Goal: Book appointment/travel/reservation

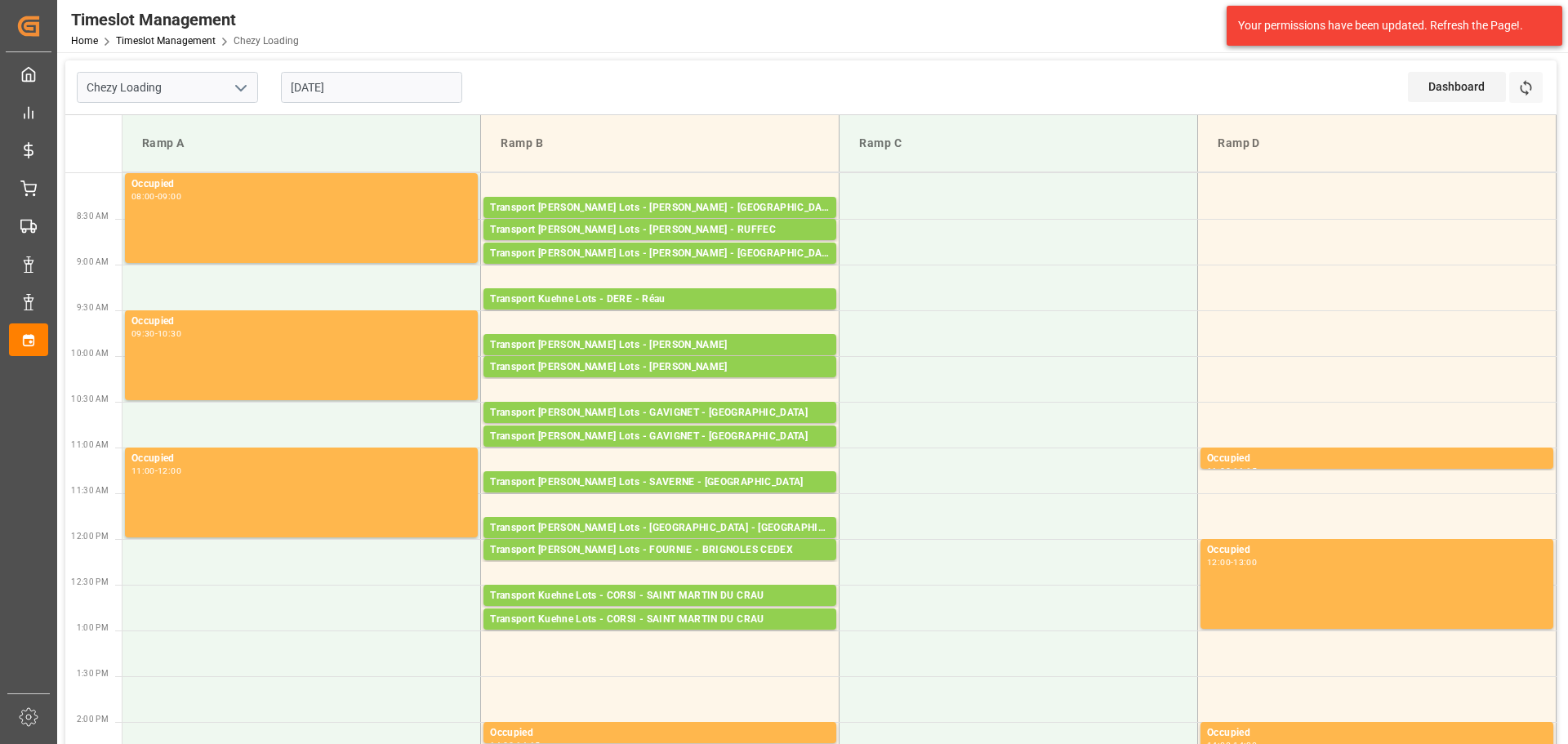
click at [365, 93] on input "[DATE]" at bounding box center [371, 87] width 181 height 31
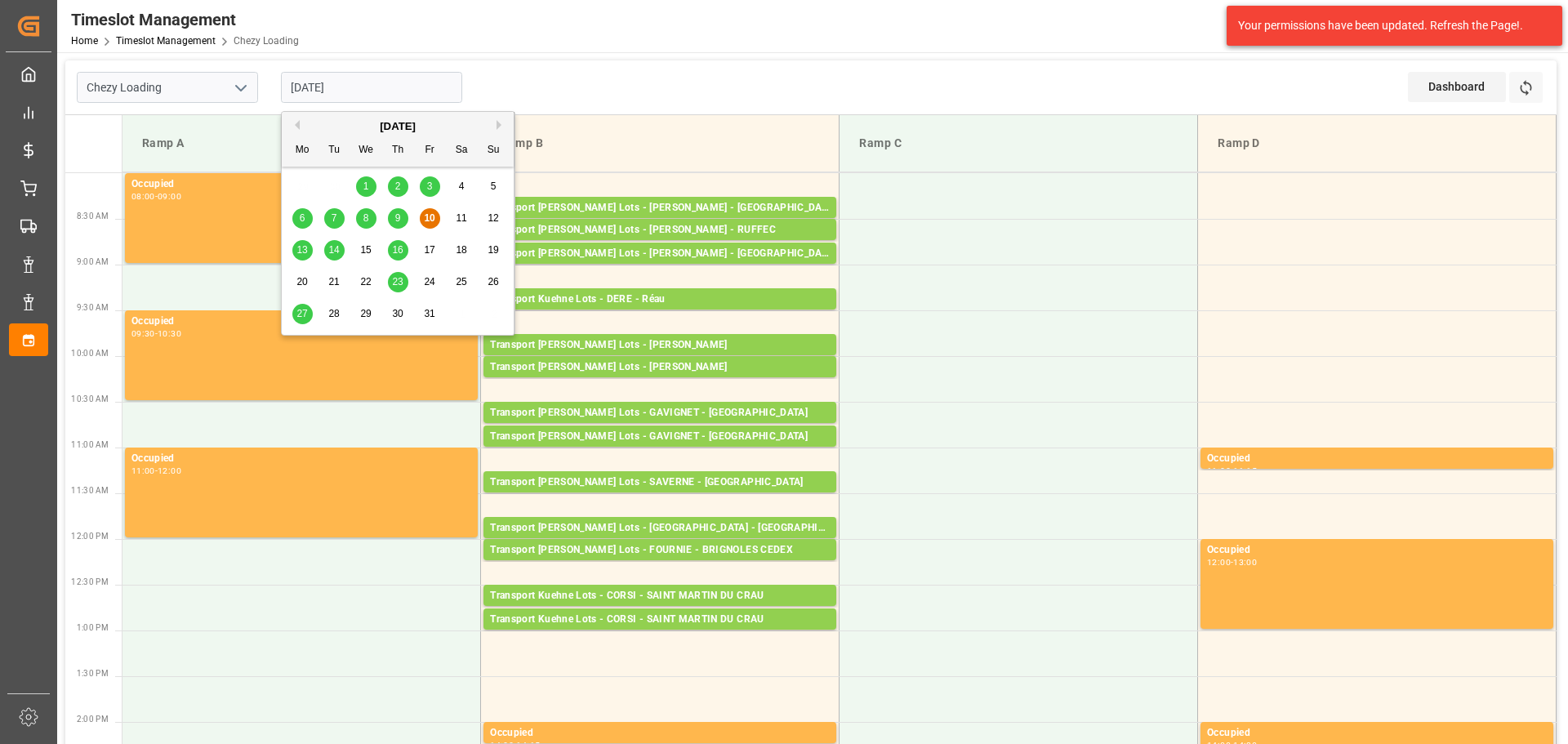
click at [298, 252] on span "13" at bounding box center [301, 249] width 10 height 11
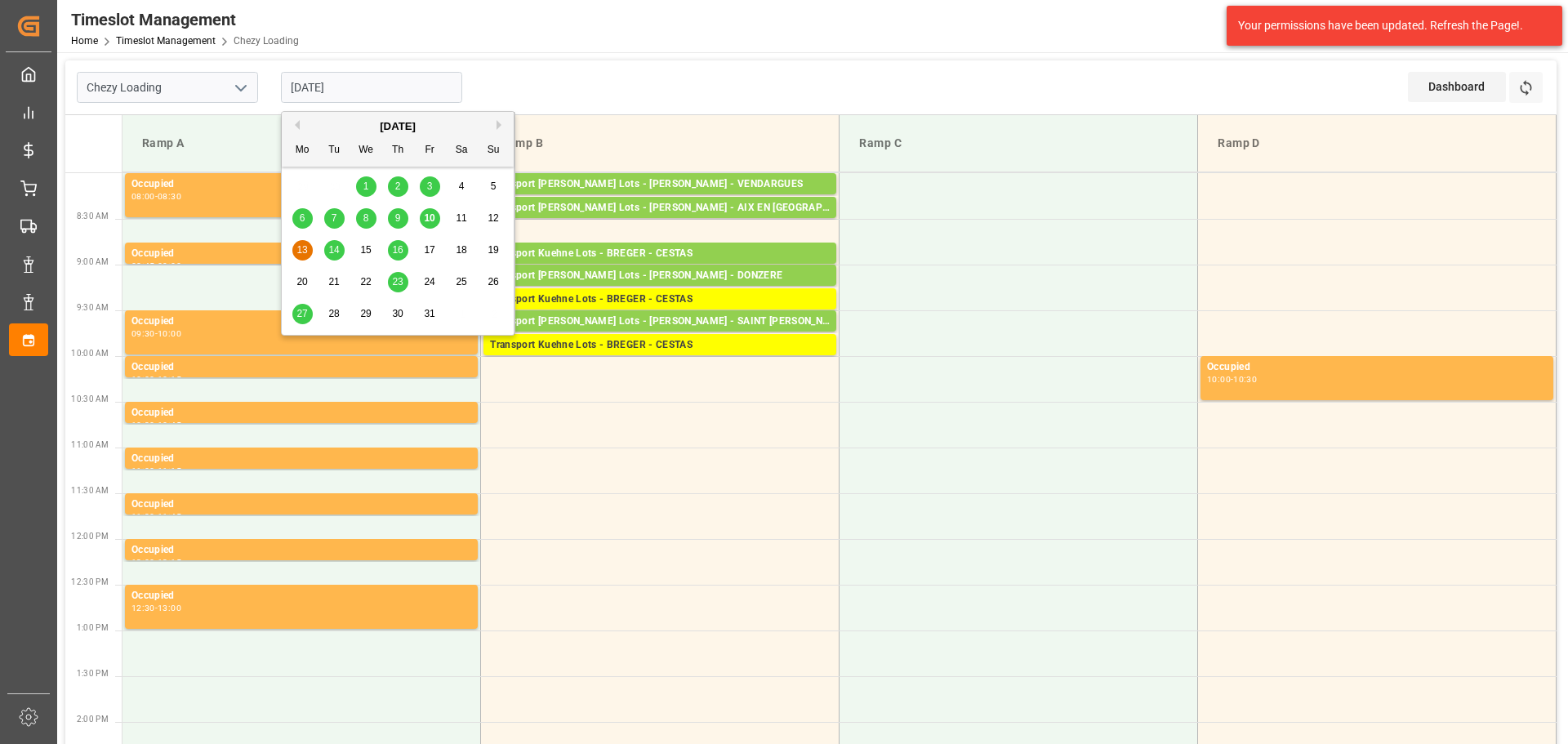
click at [377, 75] on input "[DATE]" at bounding box center [371, 87] width 181 height 31
click at [429, 215] on span "10" at bounding box center [429, 217] width 10 height 11
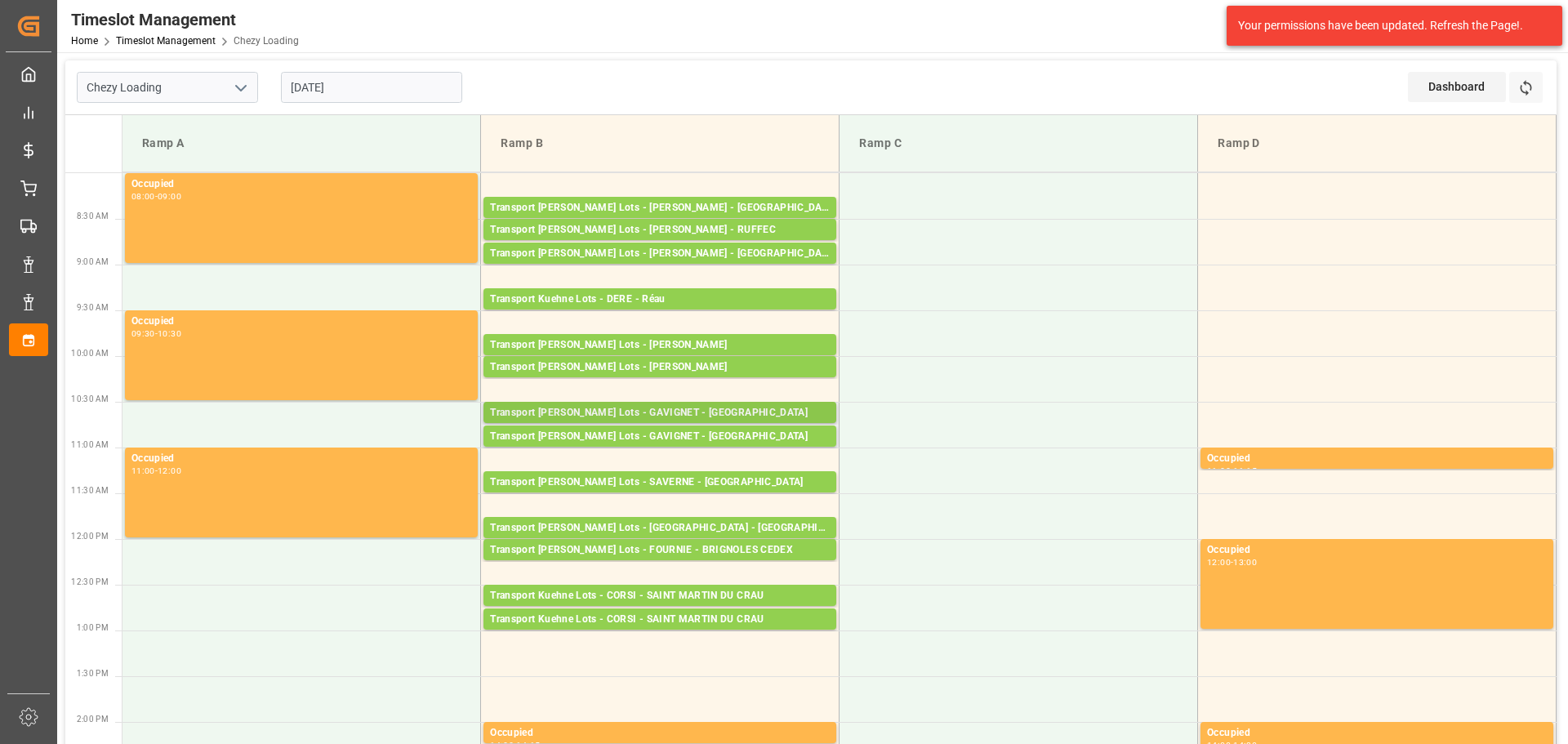
click at [678, 416] on div "Transport [PERSON_NAME] Lots - GAVIGNET - [GEOGRAPHIC_DATA]" at bounding box center [660, 413] width 339 height 16
click at [653, 441] on div "Transport [PERSON_NAME] Lots - GAVIGNET - [GEOGRAPHIC_DATA]" at bounding box center [660, 437] width 339 height 16
click at [707, 438] on div "Transport [PERSON_NAME] Lots - GAVIGNET - [GEOGRAPHIC_DATA]" at bounding box center [660, 437] width 339 height 16
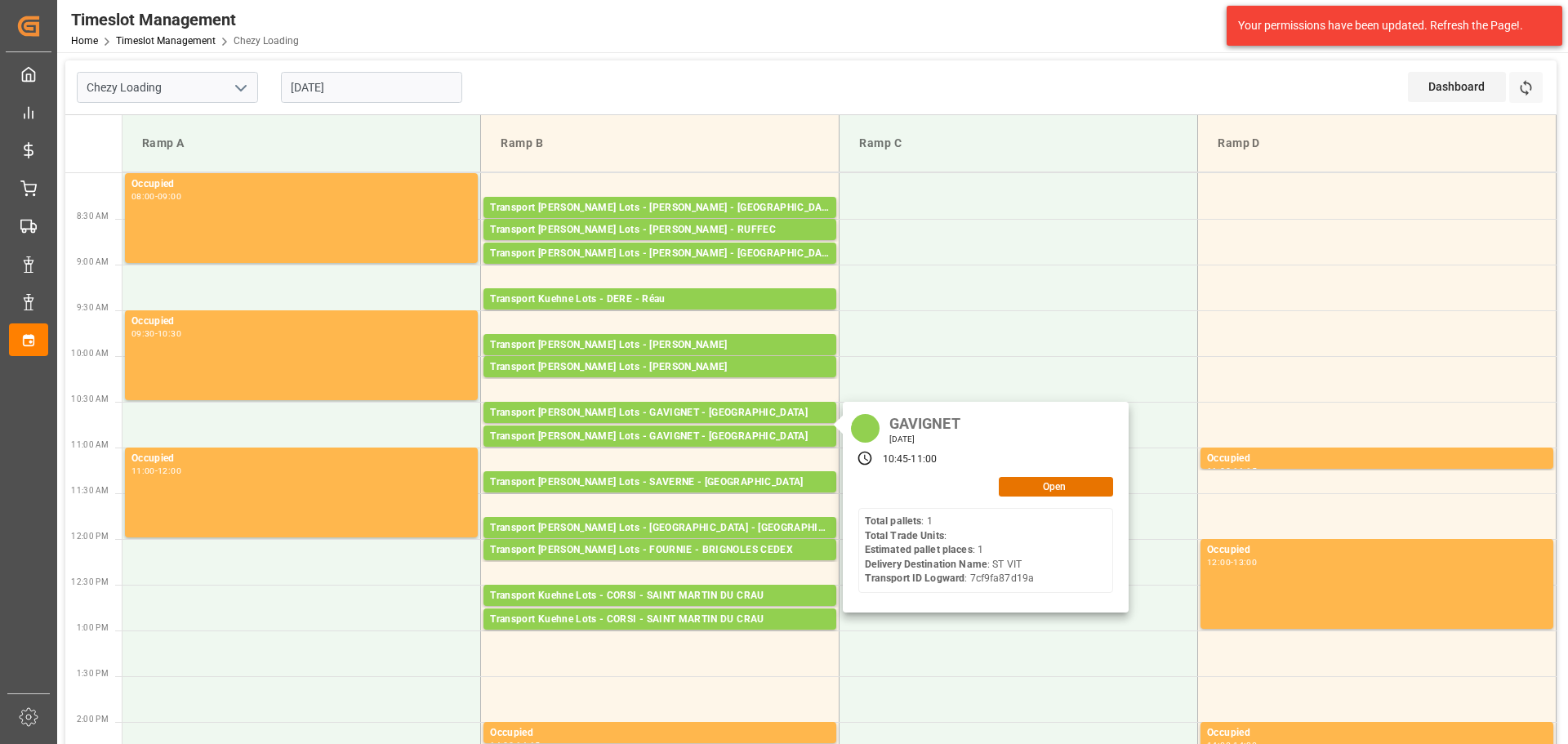
click at [311, 73] on input "[DATE]" at bounding box center [371, 87] width 181 height 31
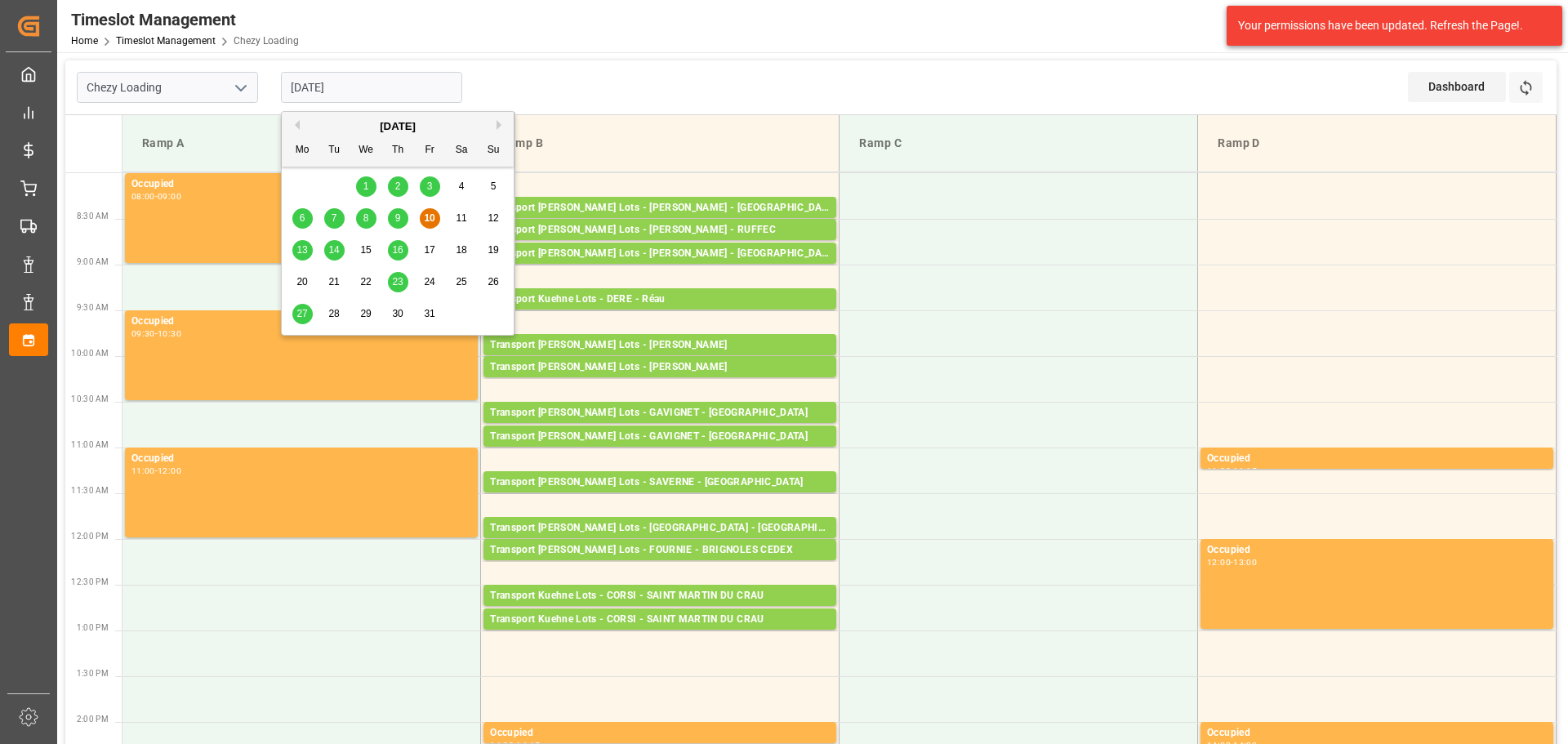
click at [300, 251] on span "13" at bounding box center [301, 249] width 10 height 11
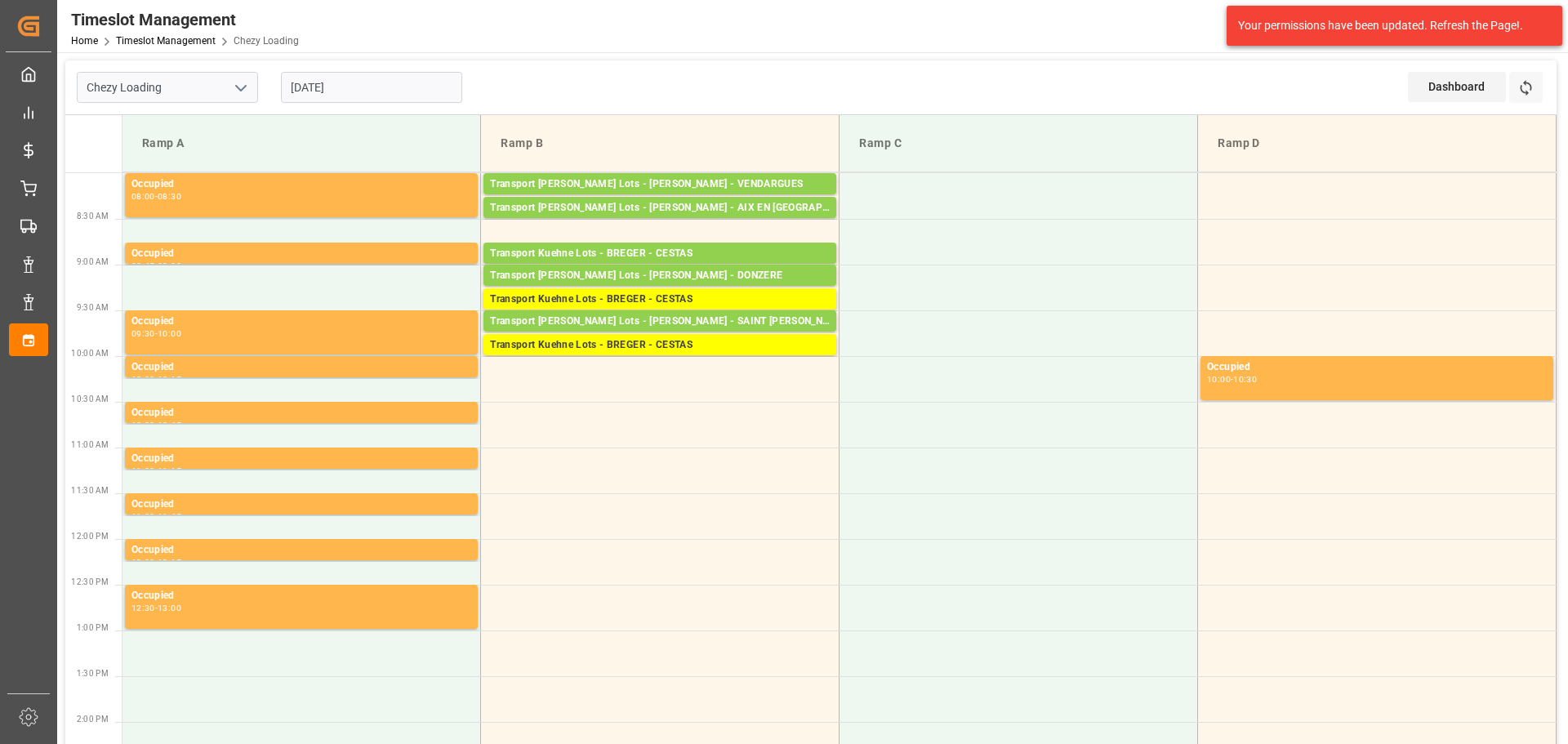
click at [352, 86] on input "[DATE]" at bounding box center [371, 87] width 181 height 31
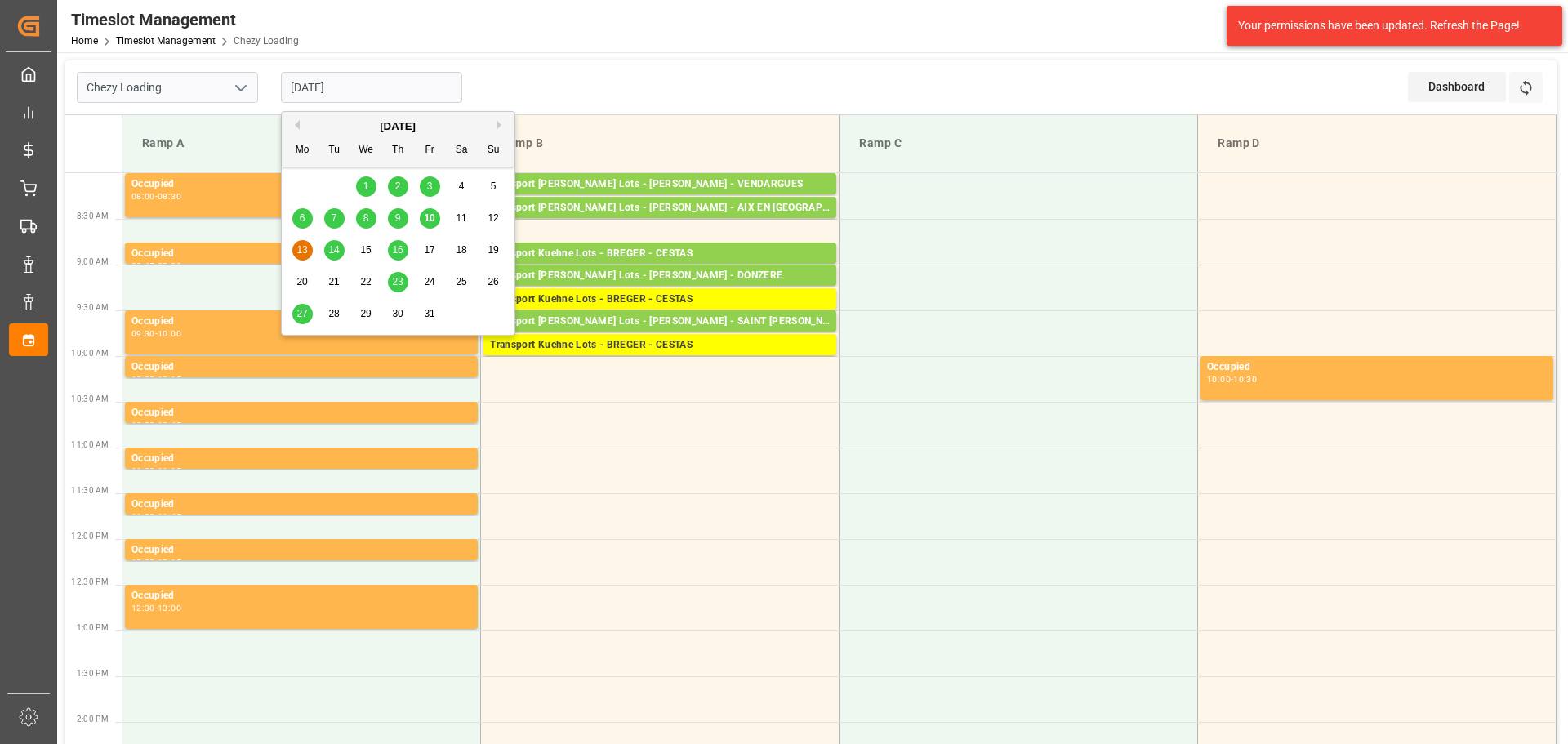
click at [435, 218] on span "10" at bounding box center [429, 217] width 10 height 11
type input "[DATE]"
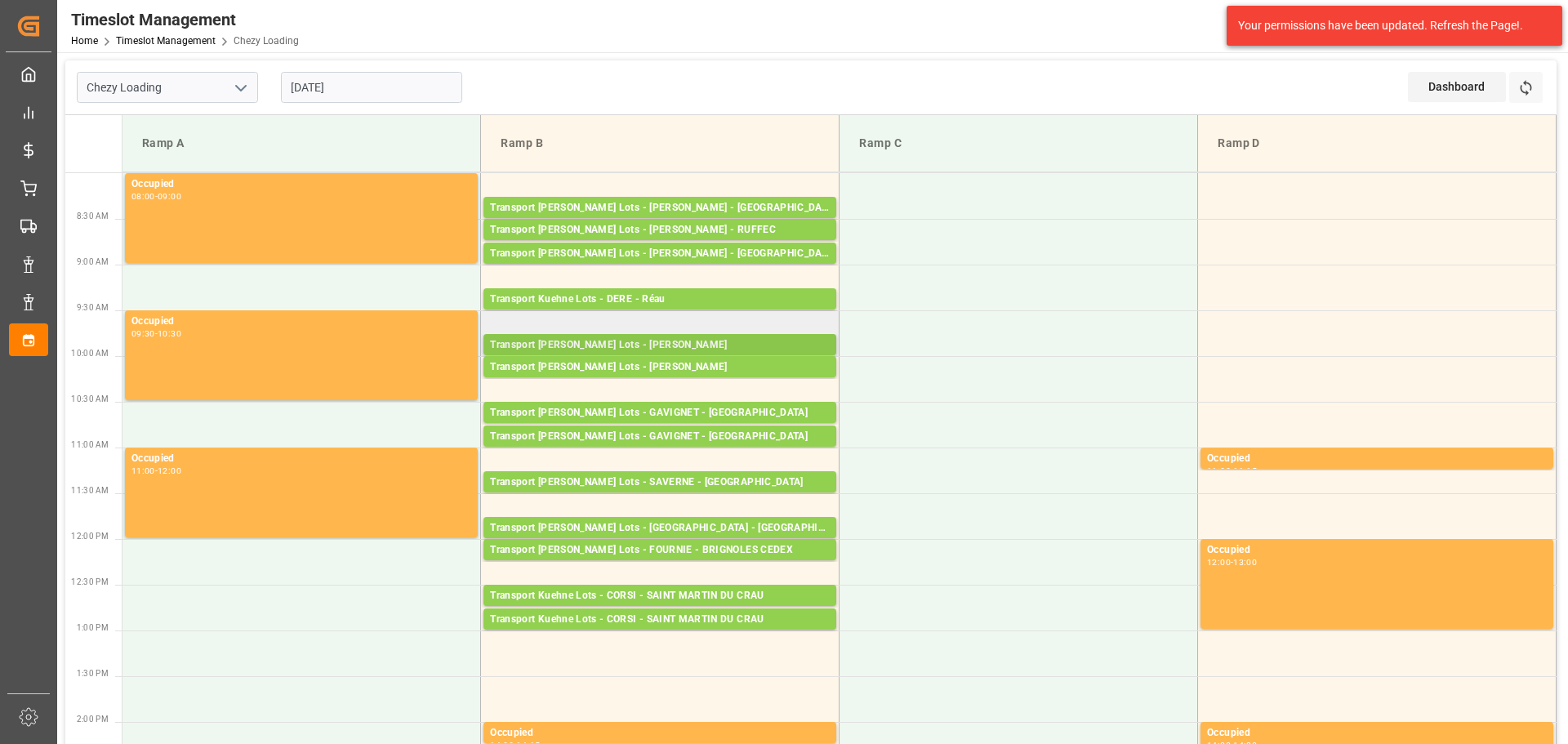
click at [677, 339] on div "Transport [PERSON_NAME] Lots - [PERSON_NAME]" at bounding box center [660, 346] width 339 height 16
click at [700, 408] on div "Transport [PERSON_NAME] Lots - GAVIGNET - [GEOGRAPHIC_DATA]" at bounding box center [660, 413] width 339 height 16
click at [688, 439] on div "Transport [PERSON_NAME] Lots - GAVIGNET - [GEOGRAPHIC_DATA]" at bounding box center [660, 437] width 339 height 16
